Goal: Register for event/course

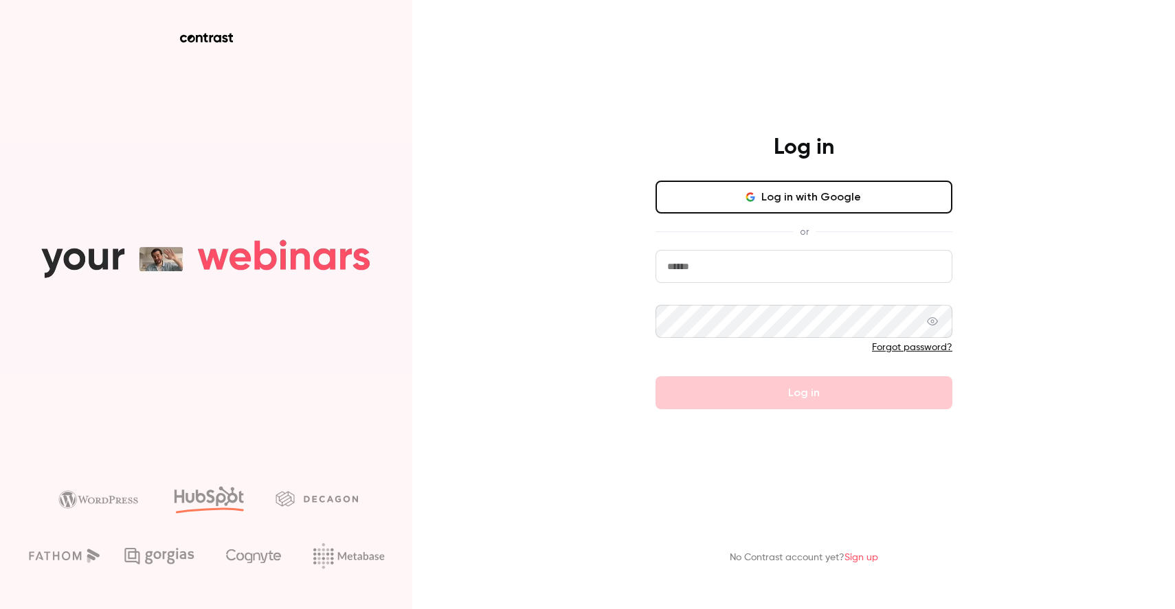
click at [770, 271] on input "email" at bounding box center [803, 266] width 297 height 33
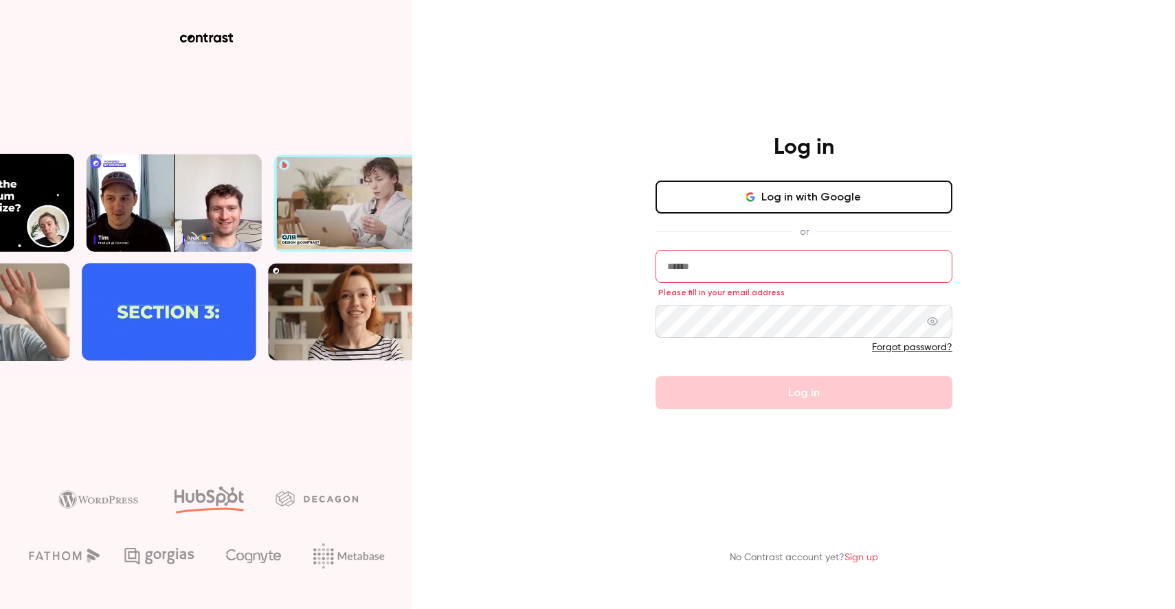
click at [694, 265] on input "email" at bounding box center [803, 266] width 297 height 33
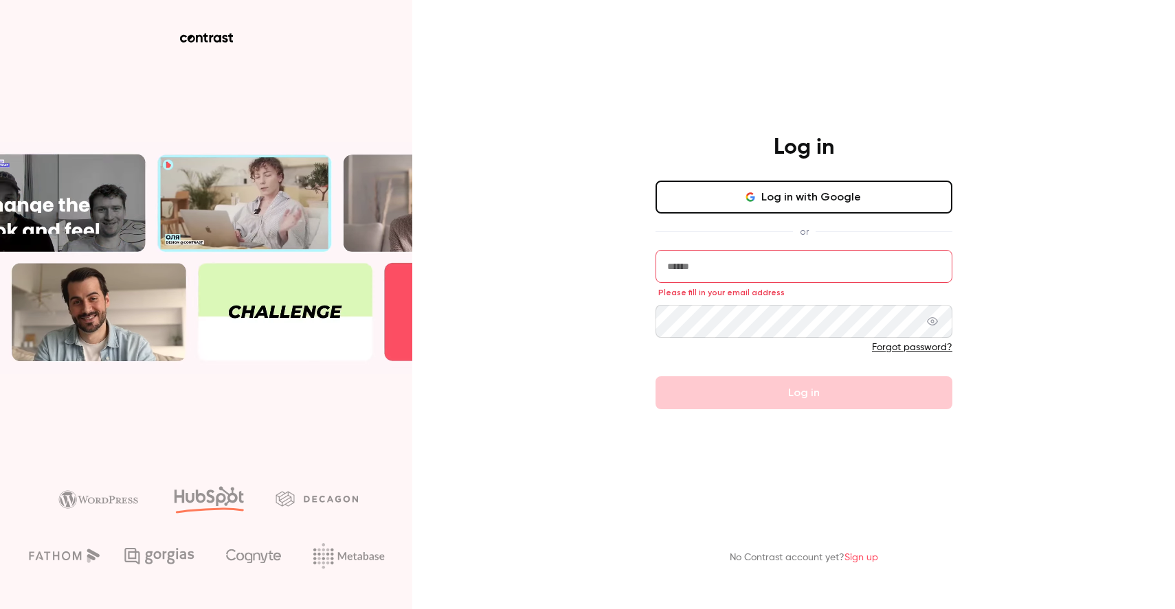
click at [694, 265] on input "email" at bounding box center [803, 266] width 297 height 33
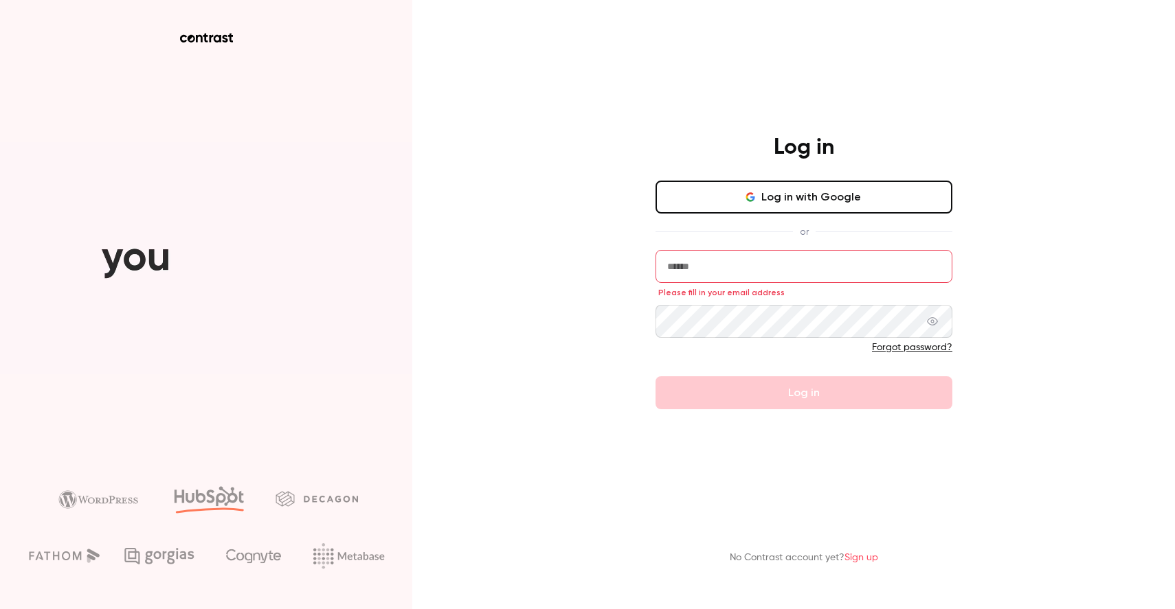
type input "**********"
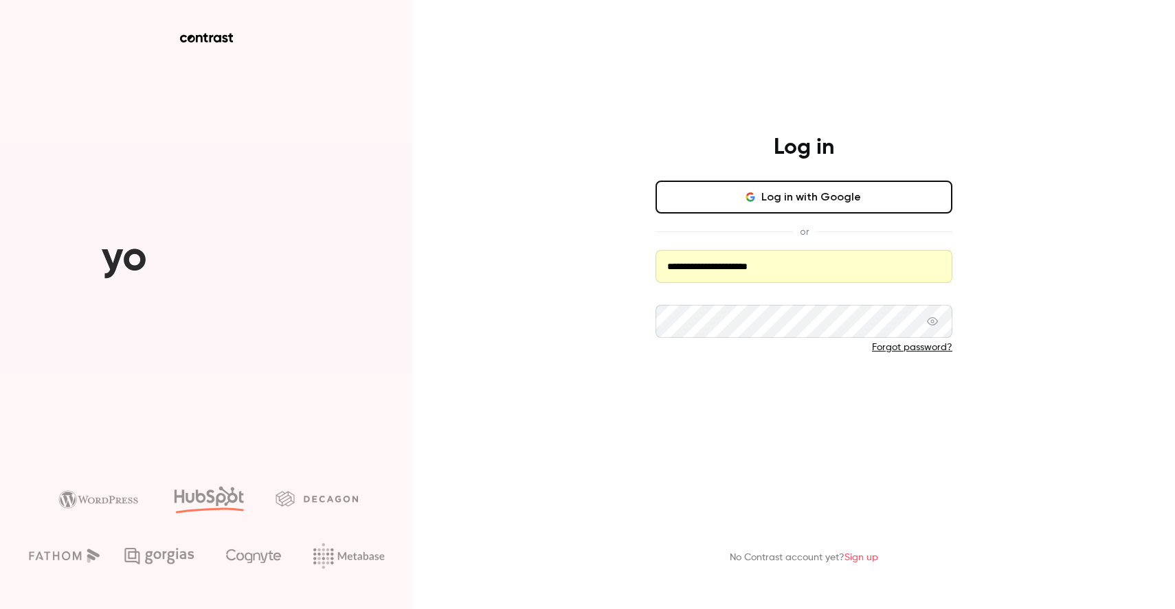
click at [755, 394] on button "Log in" at bounding box center [803, 392] width 297 height 33
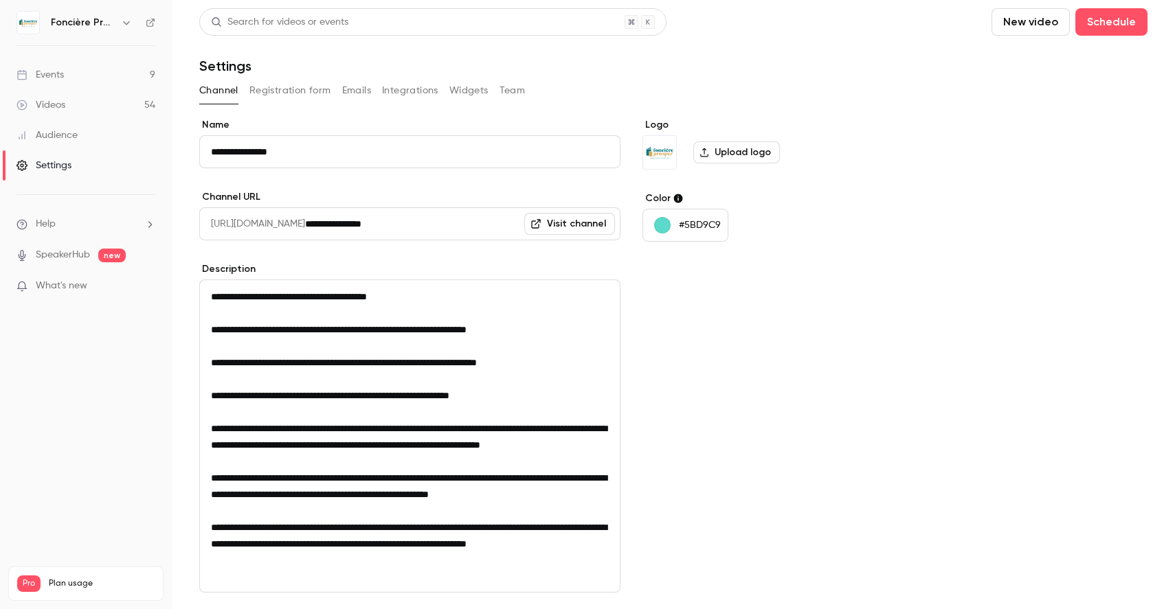
click at [118, 64] on link "Events 9" at bounding box center [86, 75] width 172 height 30
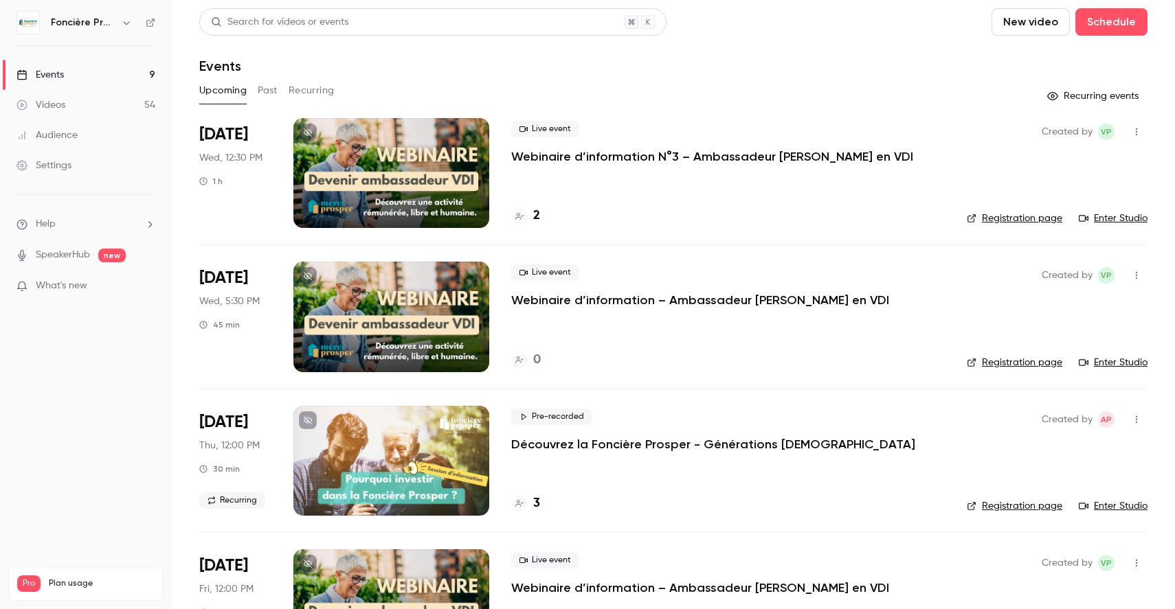
click at [574, 154] on p "Webinaire d’information N°3 – Ambassadeur [PERSON_NAME] en VDI" at bounding box center [712, 156] width 402 height 16
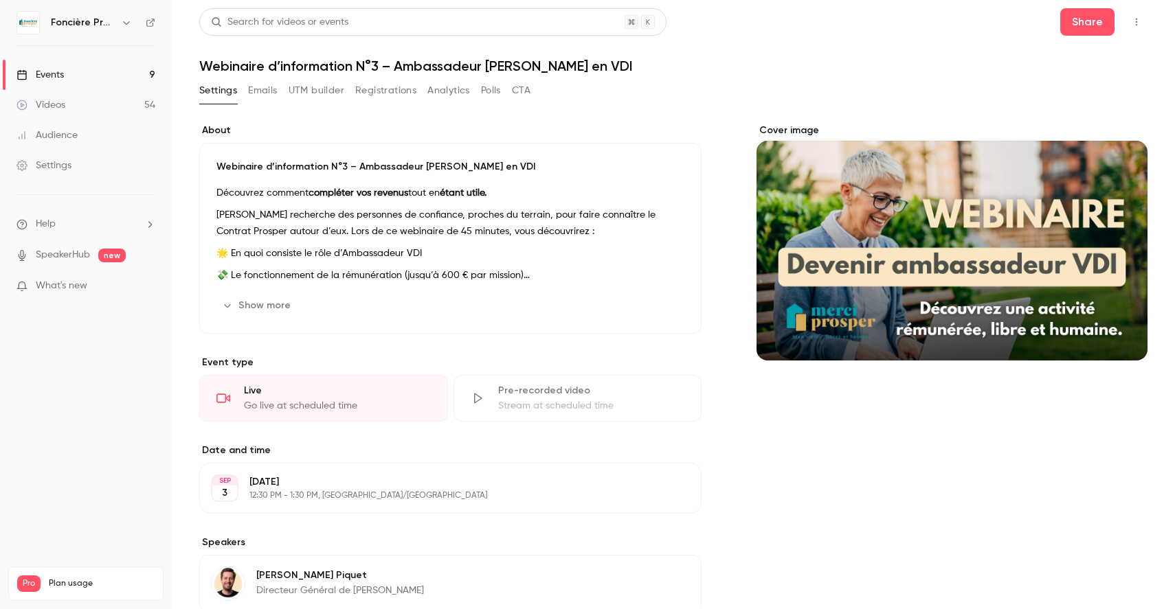
click at [393, 87] on button "Registrations" at bounding box center [385, 91] width 61 height 22
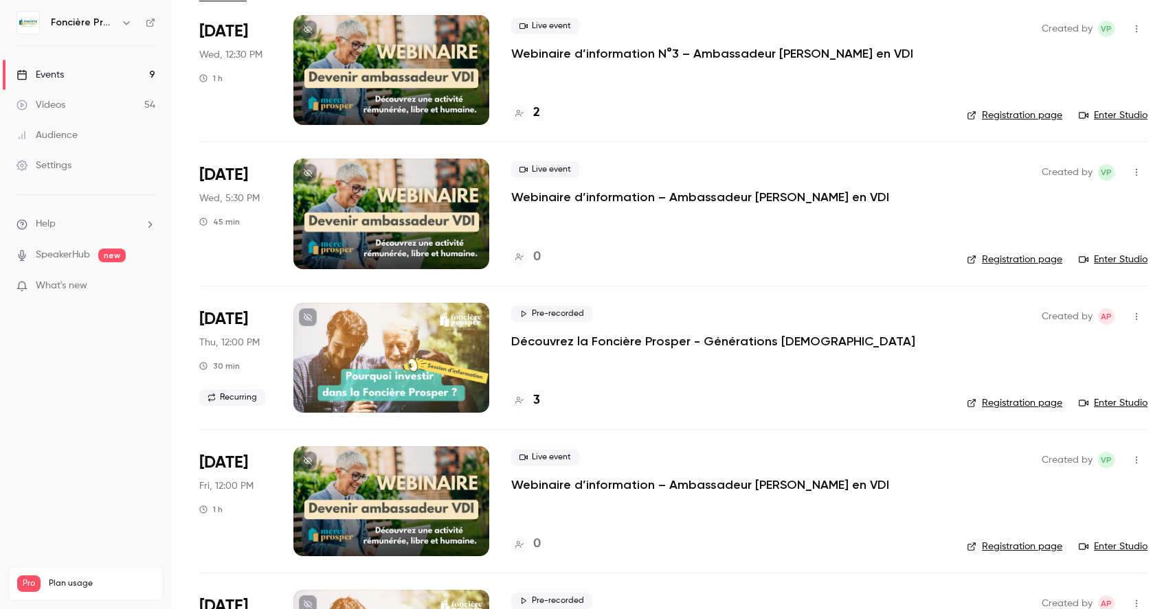
scroll to position [94, 0]
